Goal: Find specific page/section: Find specific page/section

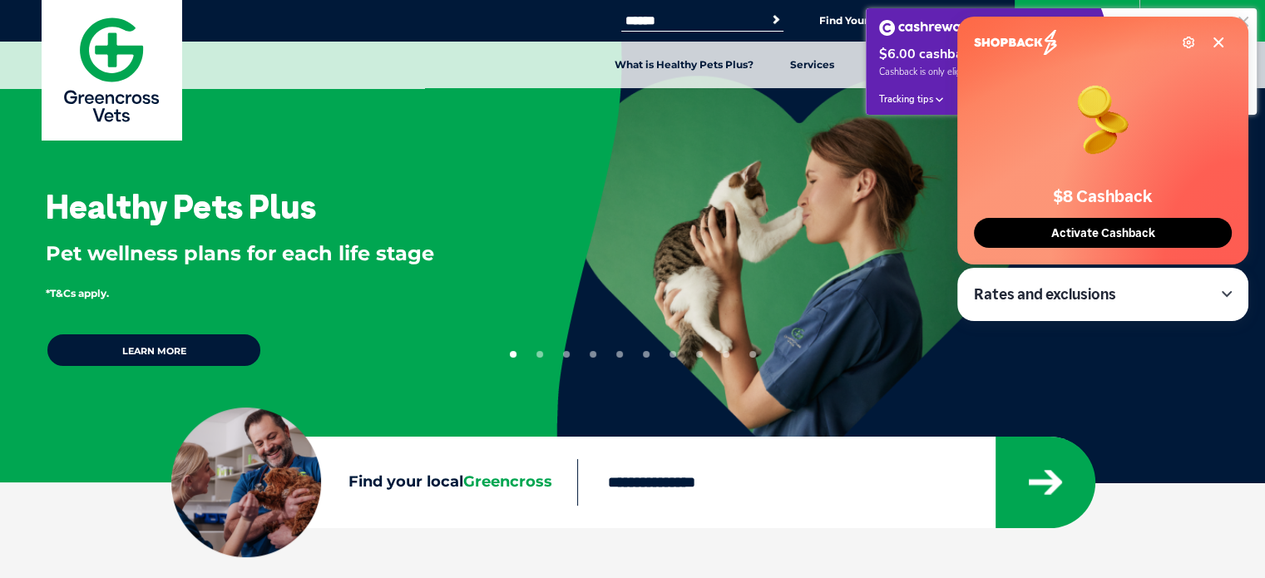
click at [720, 485] on input "Find your local Greencross" at bounding box center [785, 482] width 417 height 47
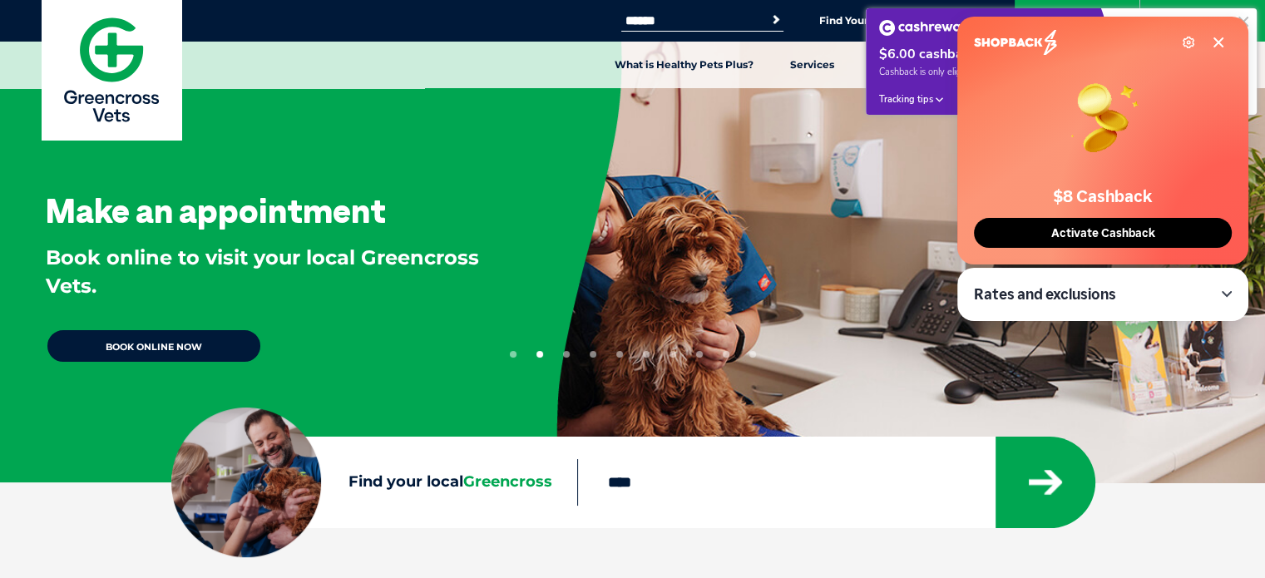
type input "****"
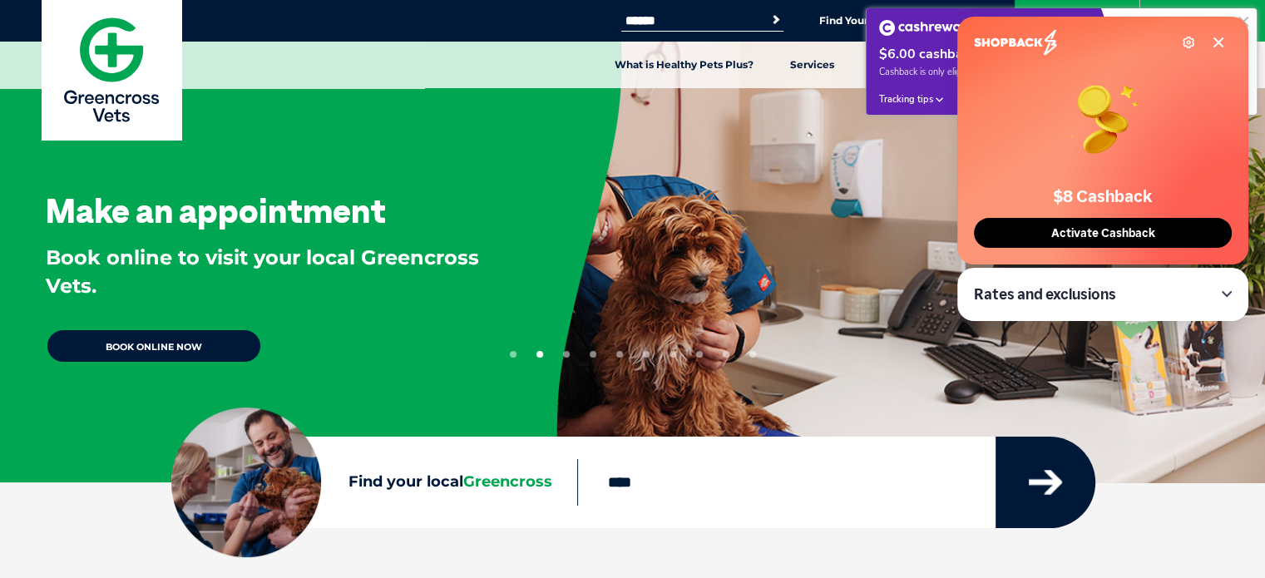
click at [1049, 476] on icon "submit" at bounding box center [1045, 482] width 33 height 25
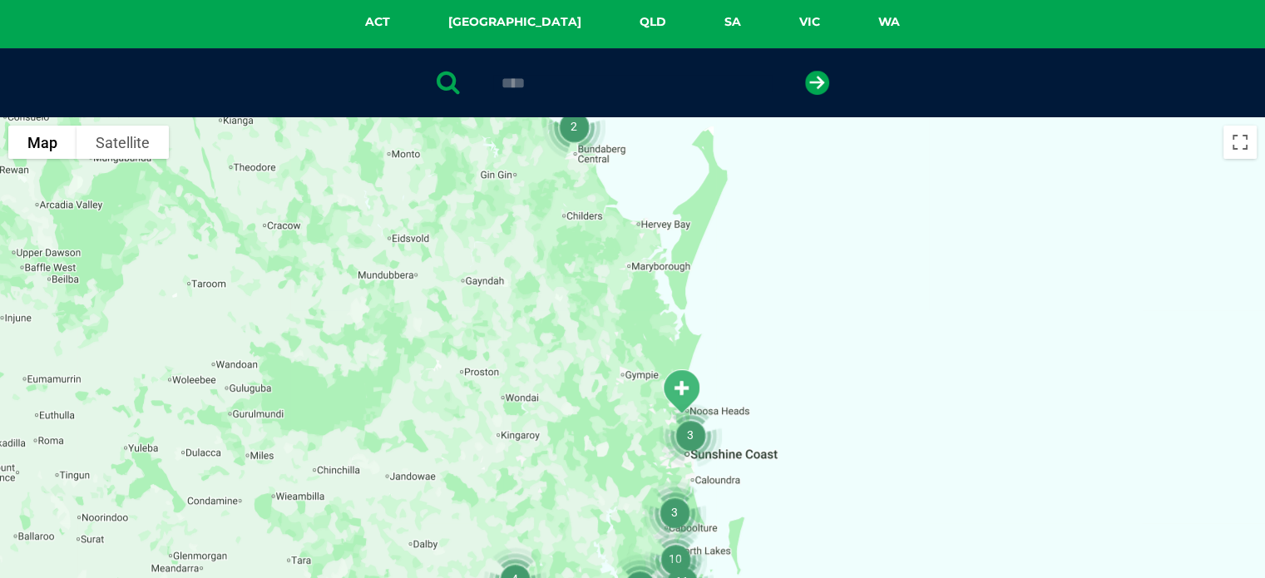
scroll to position [381, 0]
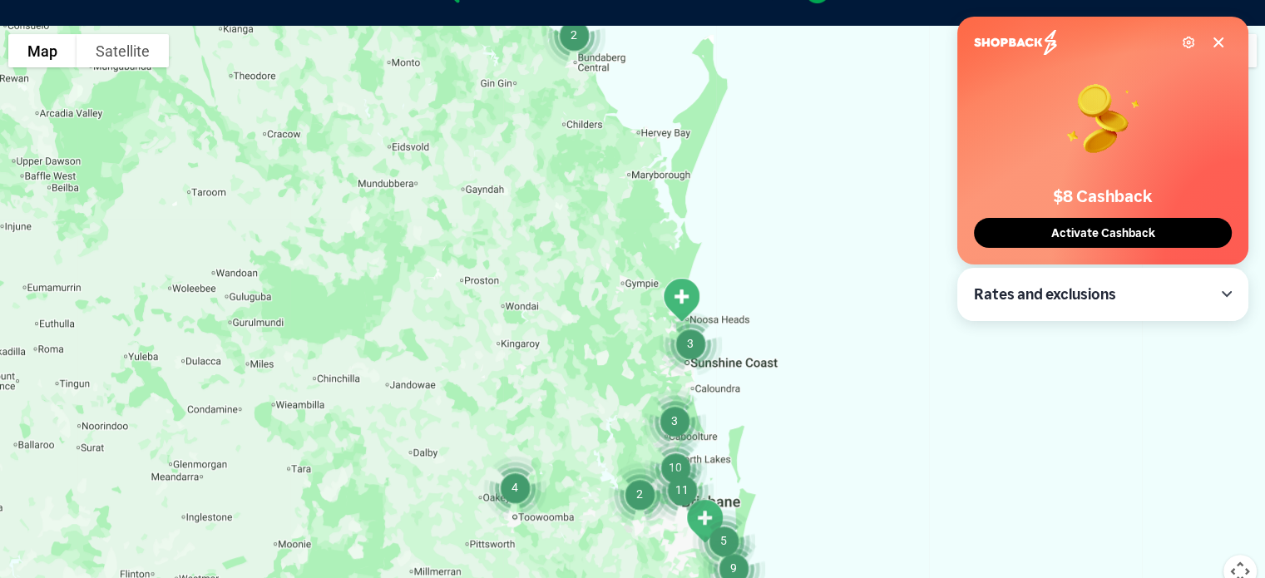
click at [1217, 41] on icon at bounding box center [1218, 42] width 13 height 13
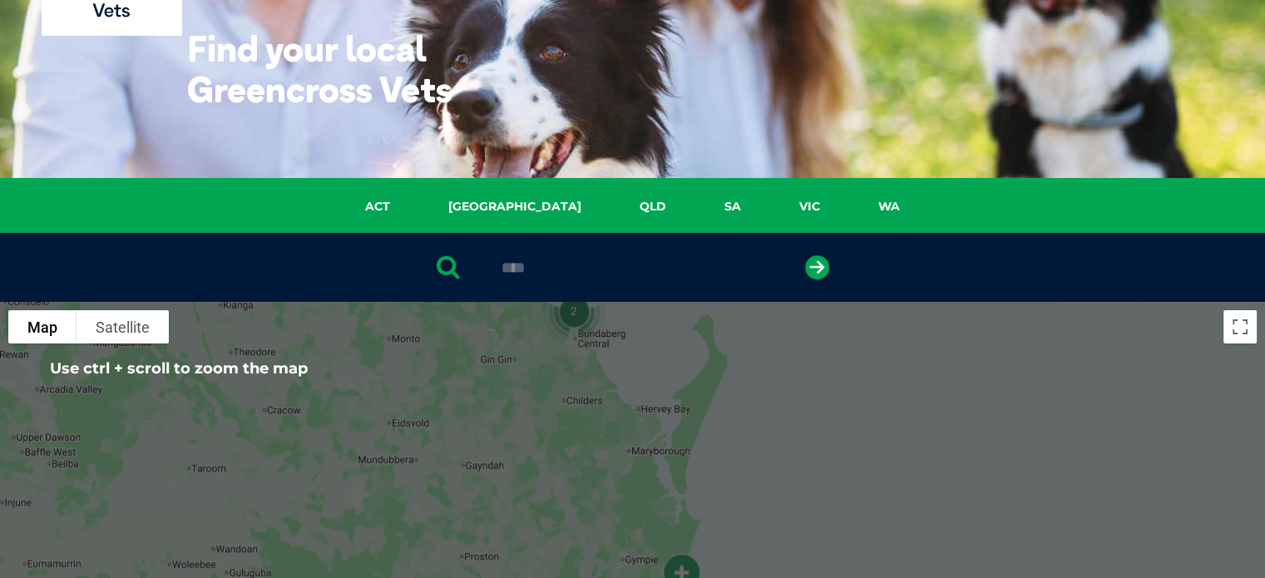
scroll to position [92, 0]
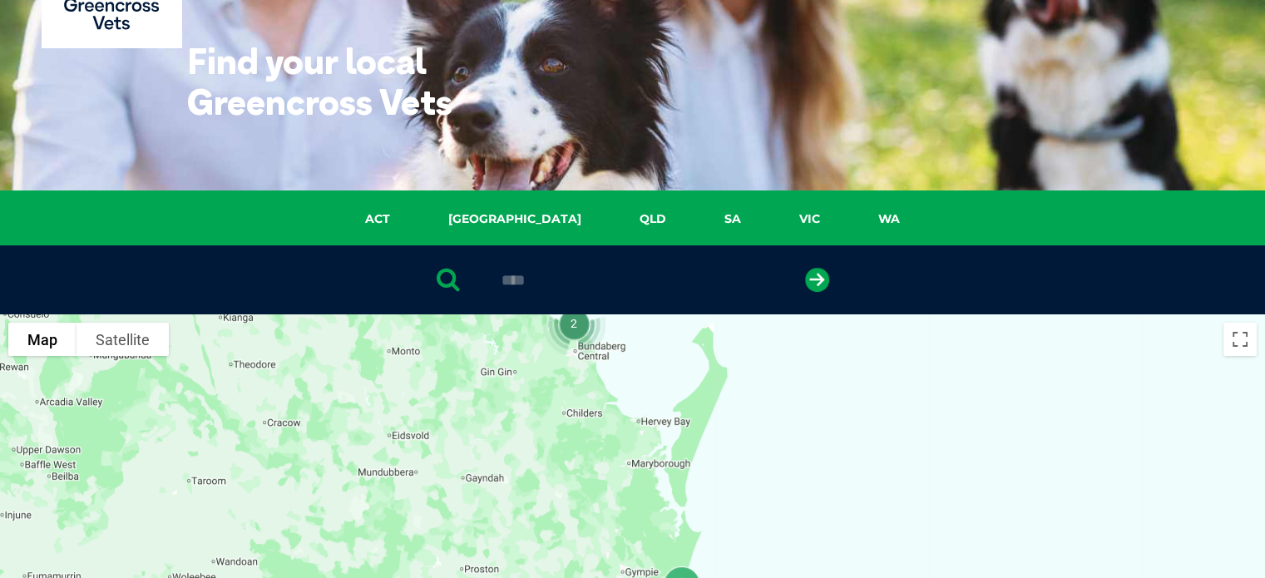
click at [659, 281] on input "****" at bounding box center [632, 280] width 279 height 17
click at [812, 272] on icon "submit" at bounding box center [817, 280] width 24 height 24
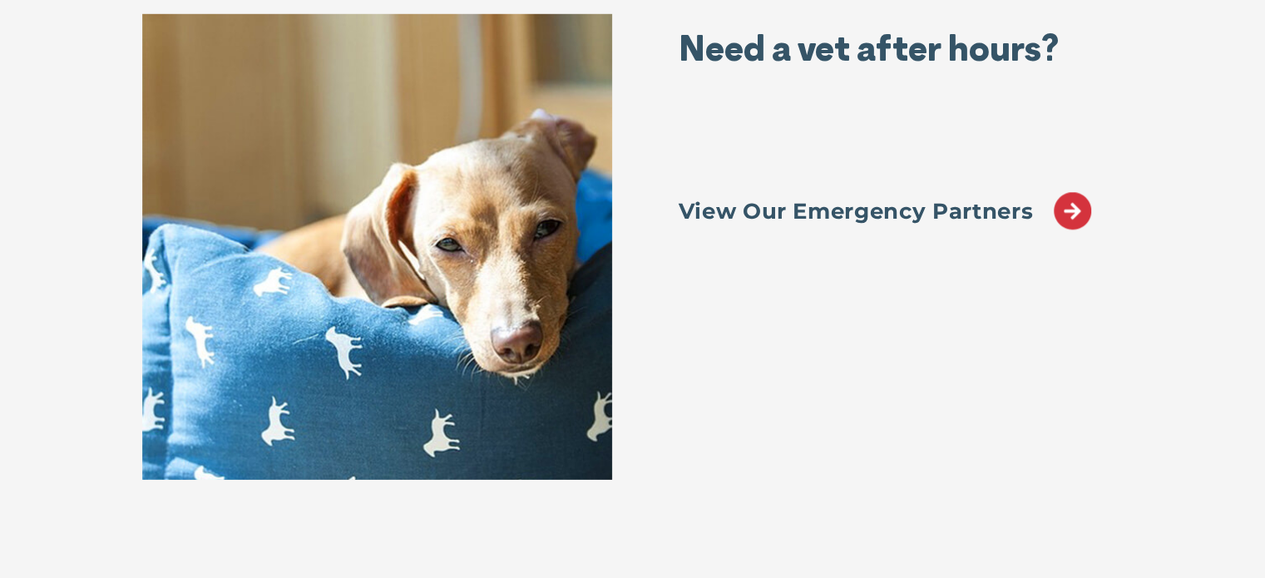
scroll to position [11392, 0]
click at [1074, 210] on icon at bounding box center [1072, 210] width 37 height 37
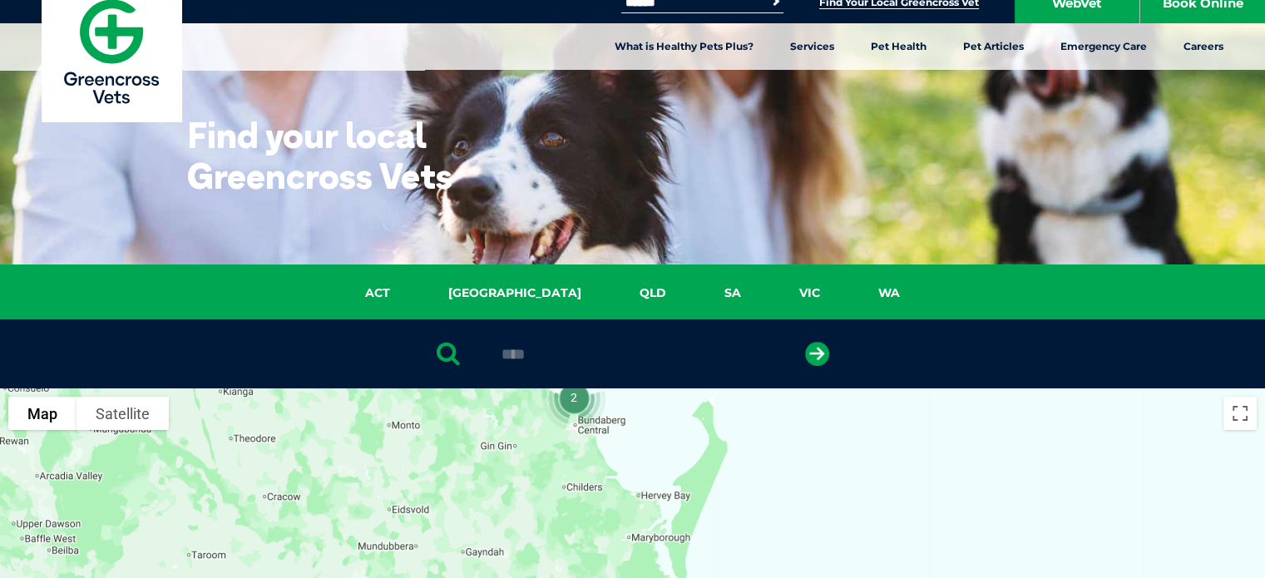
scroll to position [0, 0]
